Goal: Task Accomplishment & Management: Manage account settings

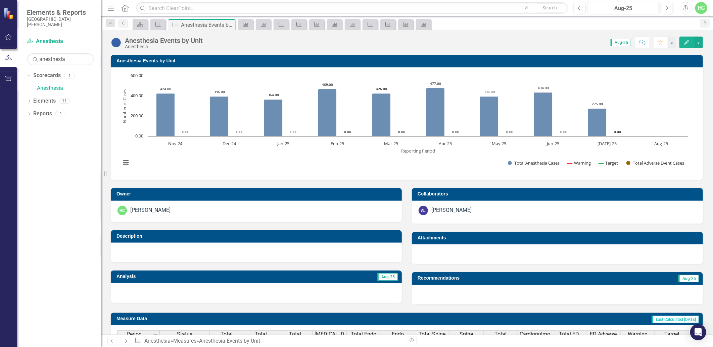
scroll to position [1, 0]
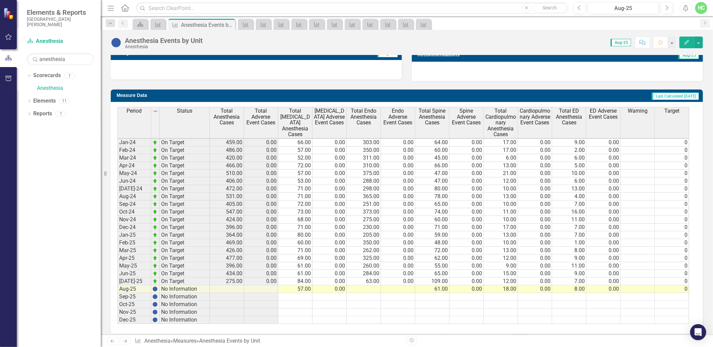
click at [370, 290] on td at bounding box center [364, 290] width 34 height 8
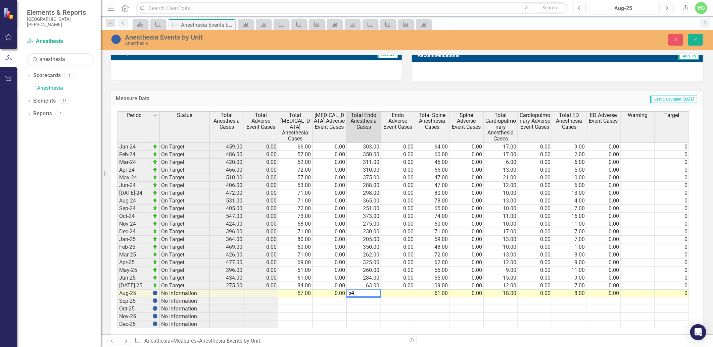
type textarea "54"
click at [388, 293] on td at bounding box center [398, 294] width 34 height 8
type textarea "0"
click at [698, 37] on icon "Save" at bounding box center [695, 39] width 6 height 5
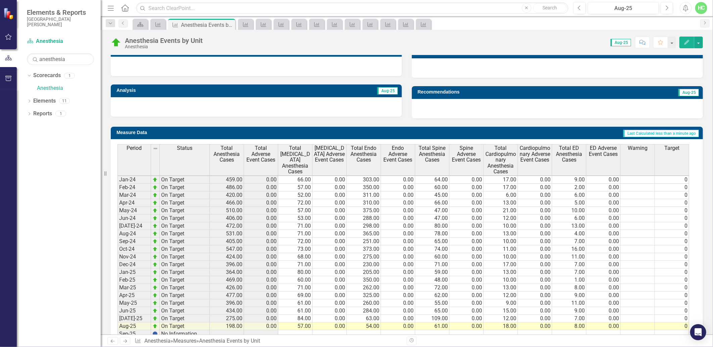
scroll to position [234, 0]
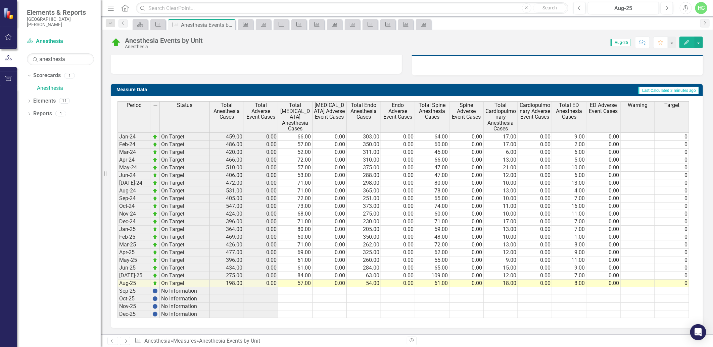
click at [130, 341] on div "Previous Next Measure Anesthesia » Measures » Anesthesia Events by Unit" at bounding box center [254, 341] width 294 height 8
click at [128, 342] on icon "Next" at bounding box center [125, 341] width 6 height 4
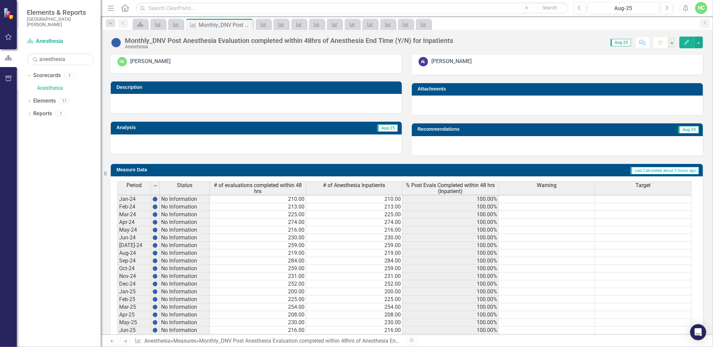
scroll to position [216, 0]
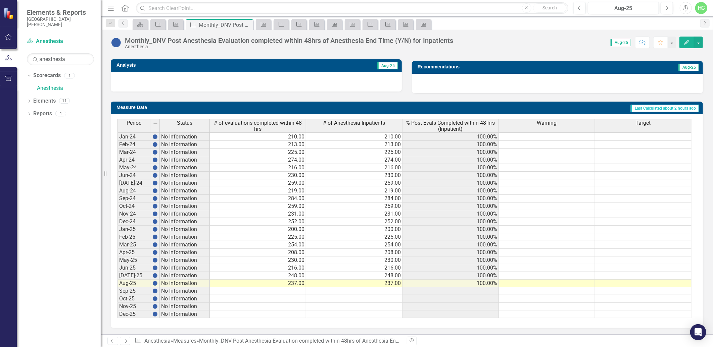
click at [126, 341] on icon "Next" at bounding box center [125, 341] width 6 height 4
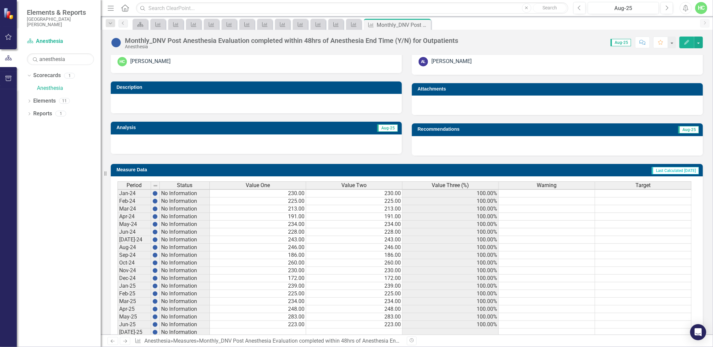
scroll to position [210, 0]
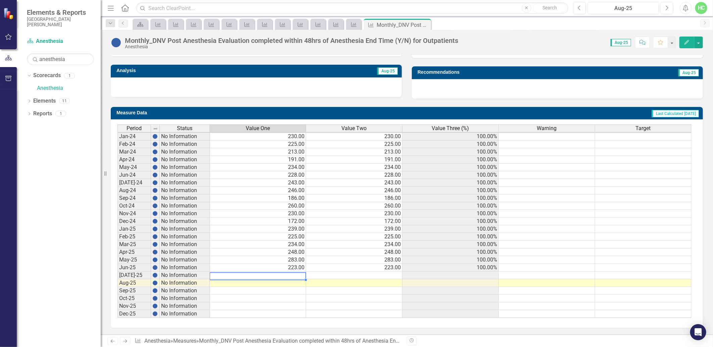
click at [290, 272] on td at bounding box center [258, 276] width 96 height 8
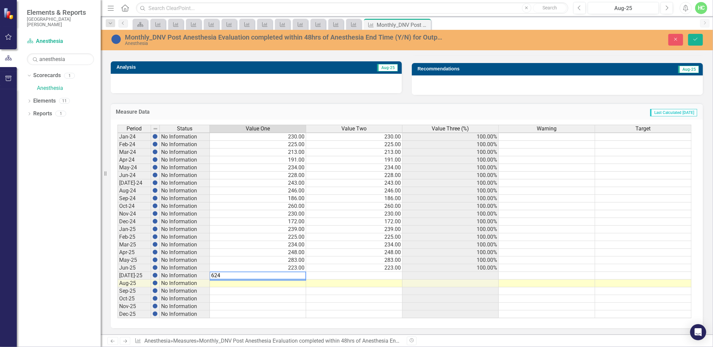
type textarea "624"
click at [301, 284] on td at bounding box center [258, 284] width 96 height 8
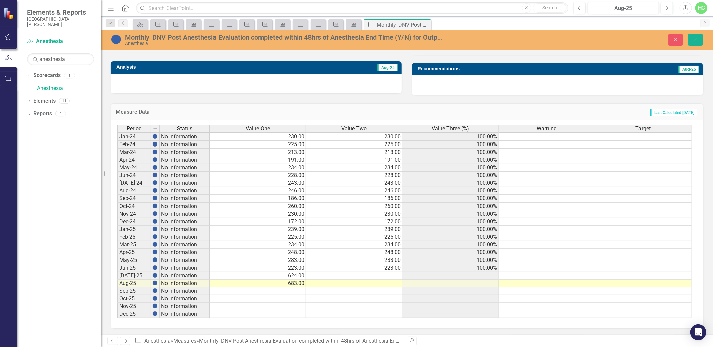
click at [632, 96] on div "Measure Data Last Calculated [DATE] Period Status Value One Value Two Value Thr…" at bounding box center [407, 212] width 602 height 234
click at [387, 277] on td at bounding box center [354, 276] width 96 height 8
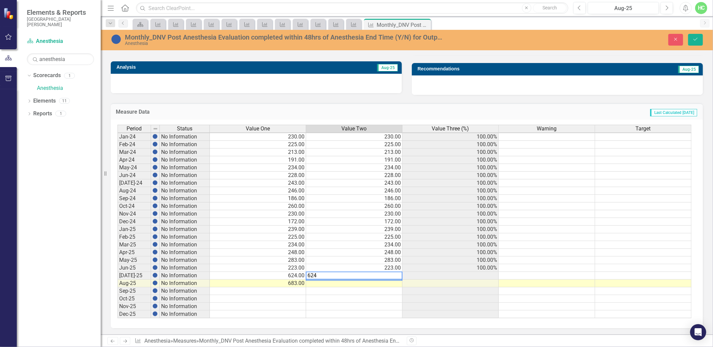
type textarea "624"
click at [389, 284] on td at bounding box center [354, 284] width 96 height 8
type textarea "683"
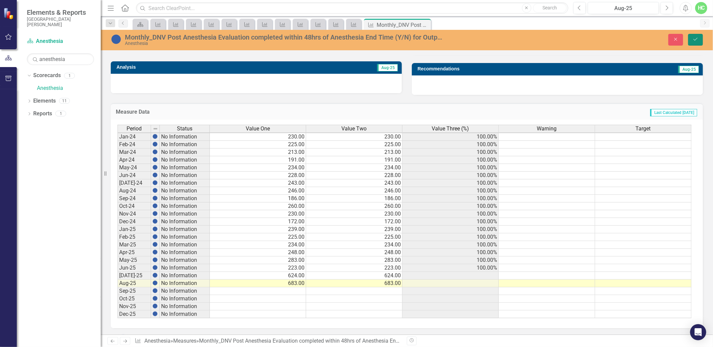
click at [695, 40] on icon "submit" at bounding box center [695, 39] width 4 height 3
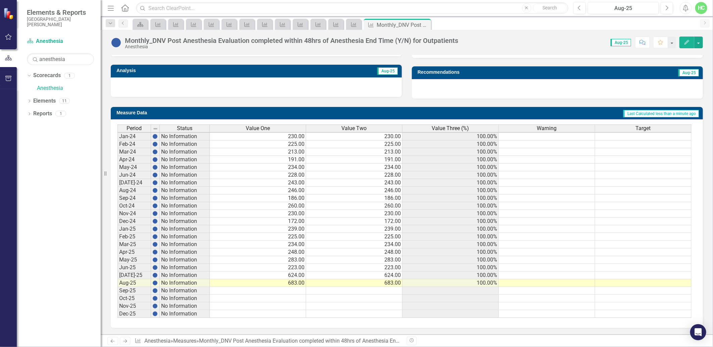
click at [127, 343] on icon "Next" at bounding box center [125, 341] width 6 height 4
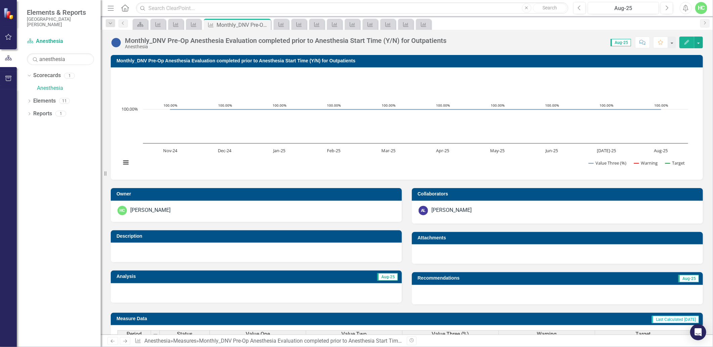
scroll to position [210, 0]
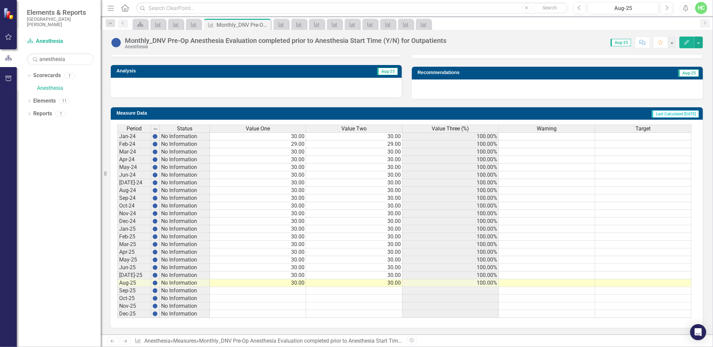
click at [124, 342] on icon "Next" at bounding box center [125, 341] width 6 height 4
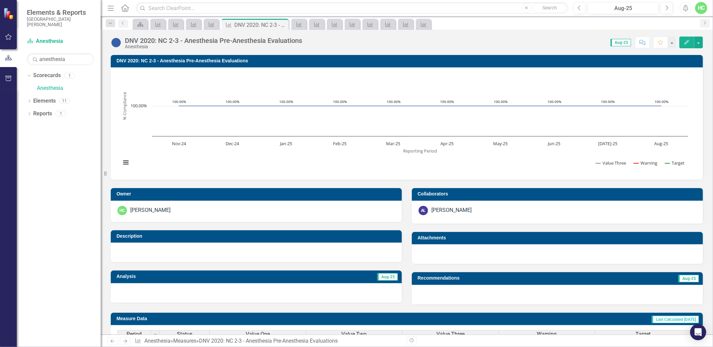
scroll to position [210, 0]
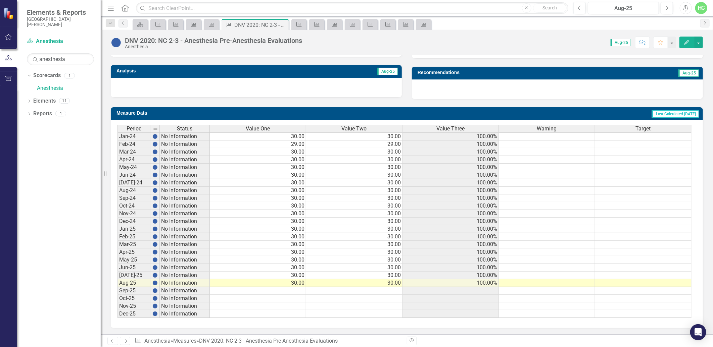
click at [127, 343] on icon "Next" at bounding box center [125, 341] width 6 height 4
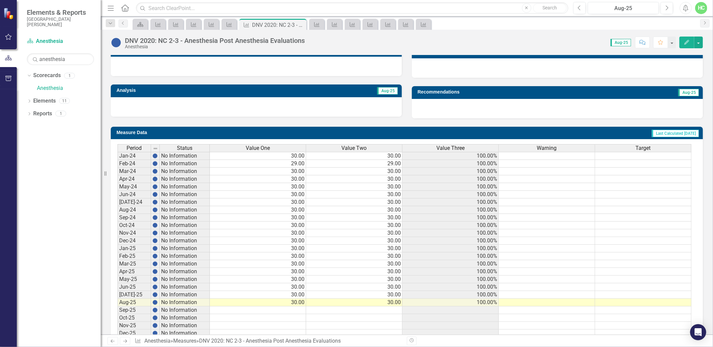
scroll to position [210, 0]
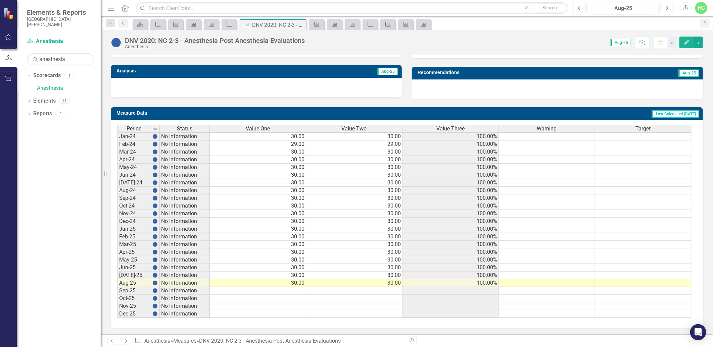
click at [126, 341] on icon "Next" at bounding box center [125, 341] width 6 height 4
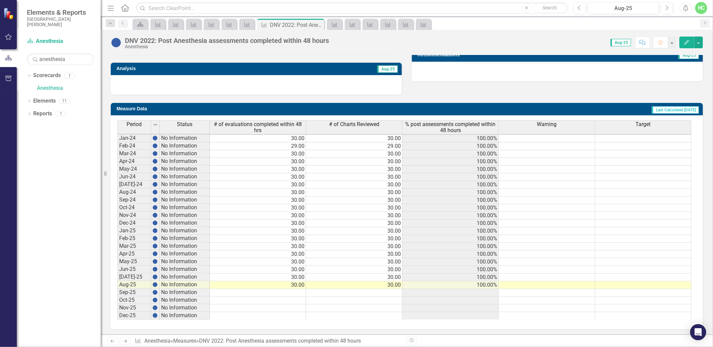
scroll to position [1, 0]
click at [122, 341] on icon "Next" at bounding box center [125, 341] width 6 height 4
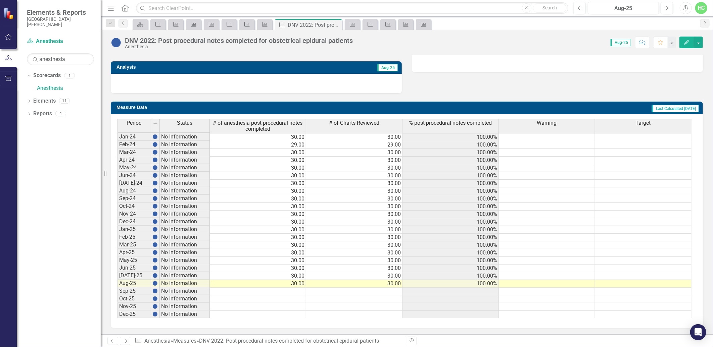
scroll to position [1, 0]
click at [124, 341] on icon "Next" at bounding box center [125, 341] width 6 height 4
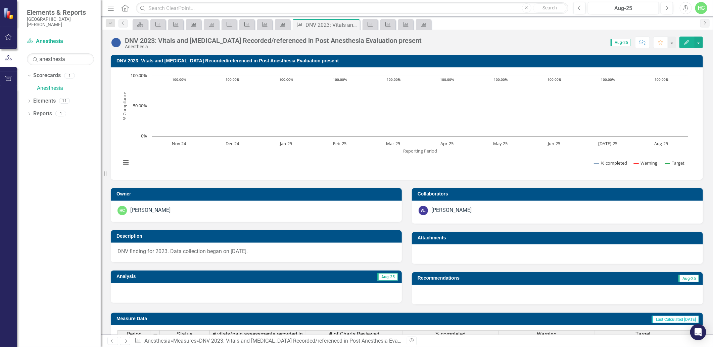
scroll to position [216, 0]
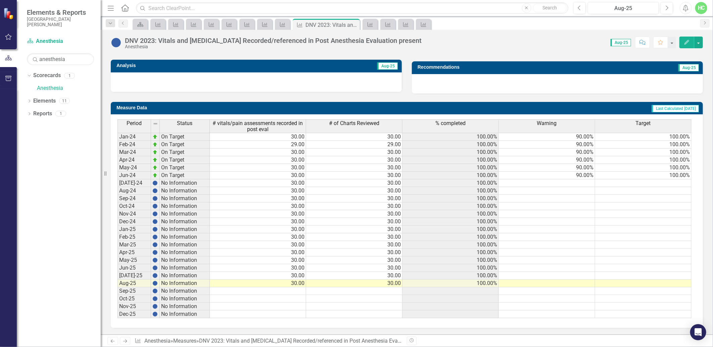
click at [126, 342] on icon "Next" at bounding box center [125, 341] width 6 height 4
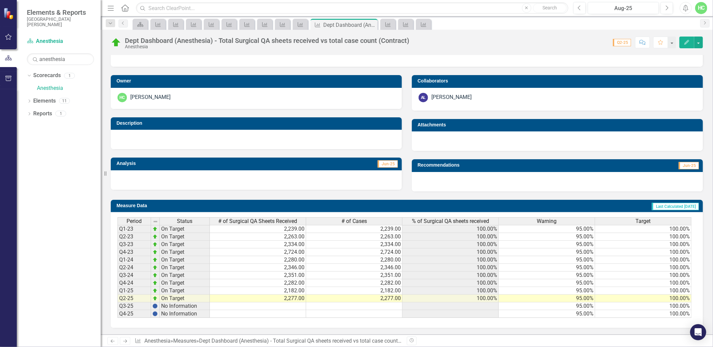
click at [126, 342] on icon "Next" at bounding box center [125, 341] width 6 height 4
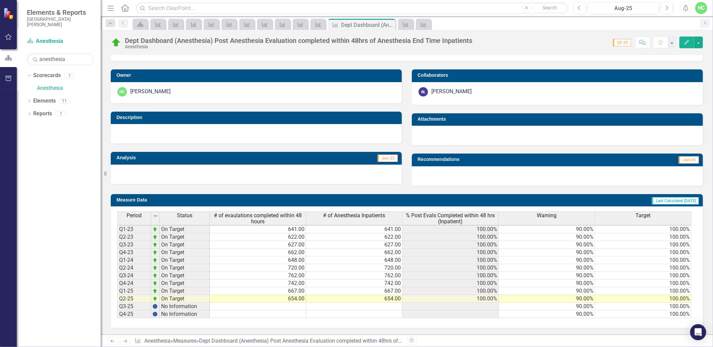
scroll to position [123, 0]
click at [124, 343] on icon "Next" at bounding box center [125, 341] width 6 height 4
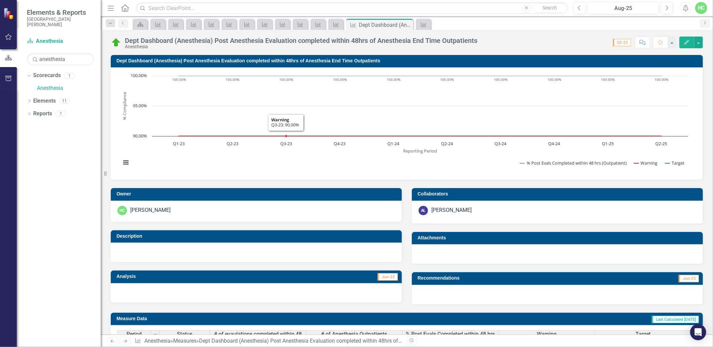
scroll to position [123, 0]
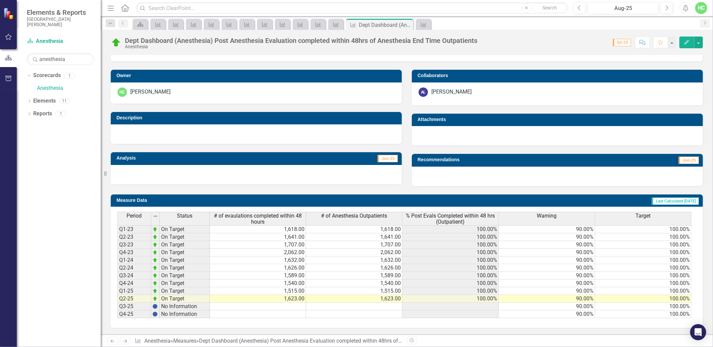
click at [129, 343] on link "Next" at bounding box center [125, 341] width 11 height 8
